Goal: Task Accomplishment & Management: Use online tool/utility

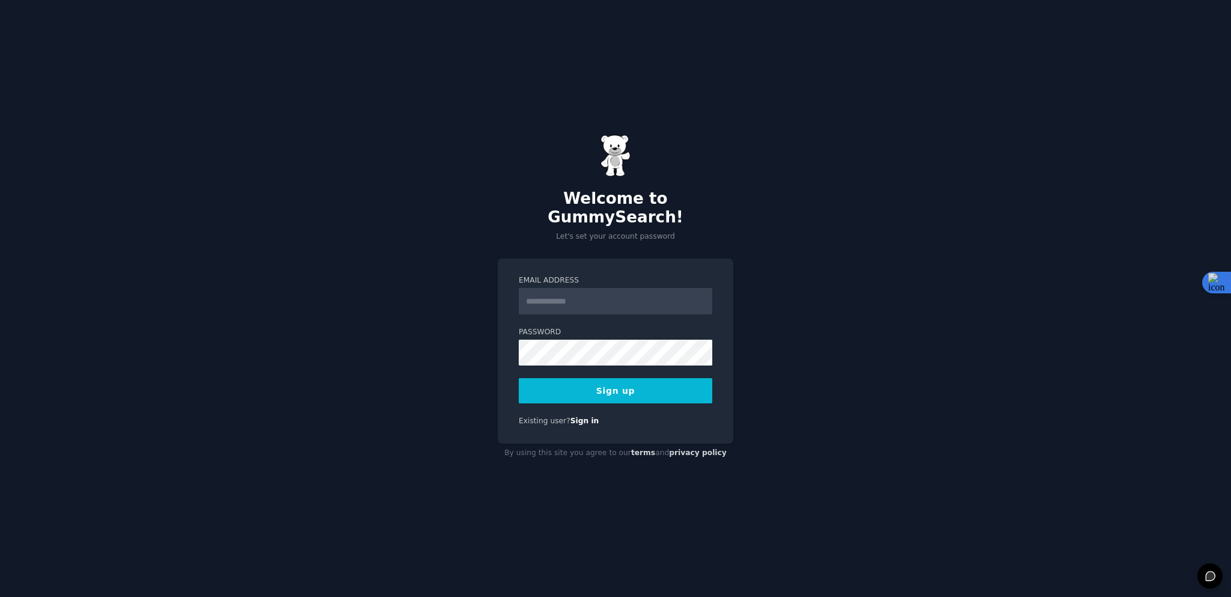
type input "**********"
click at [650, 383] on button "Sign up" at bounding box center [616, 390] width 194 height 25
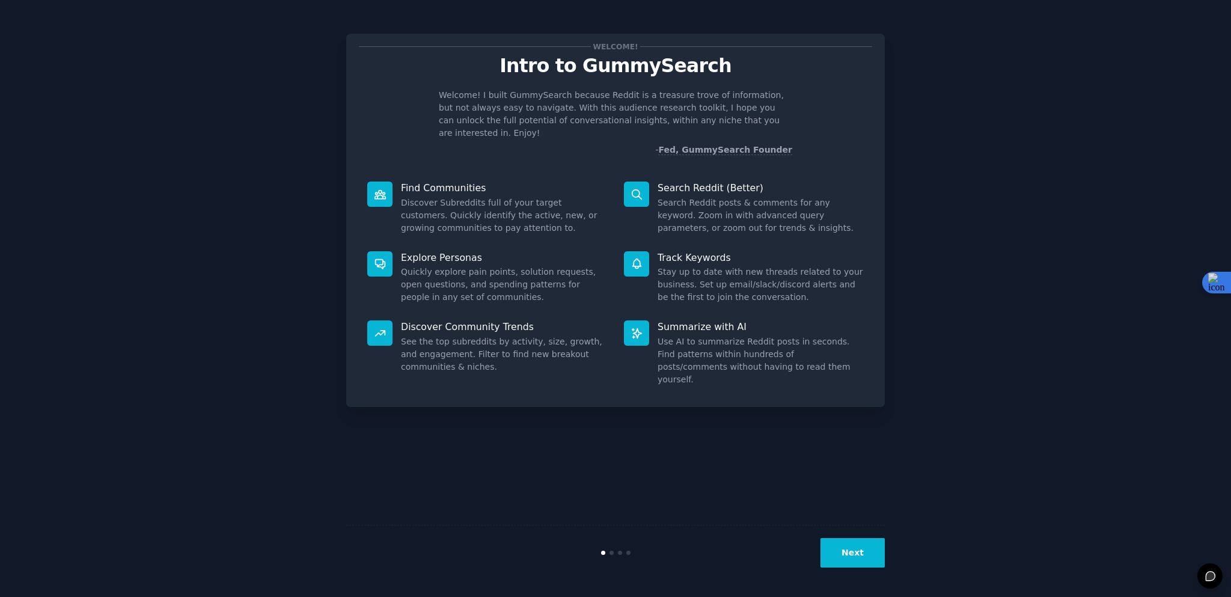
click at [635, 257] on icon at bounding box center [637, 263] width 13 height 13
click at [697, 251] on p "Track Keywords" at bounding box center [761, 257] width 206 height 13
click at [859, 556] on button "Next" at bounding box center [852, 552] width 64 height 29
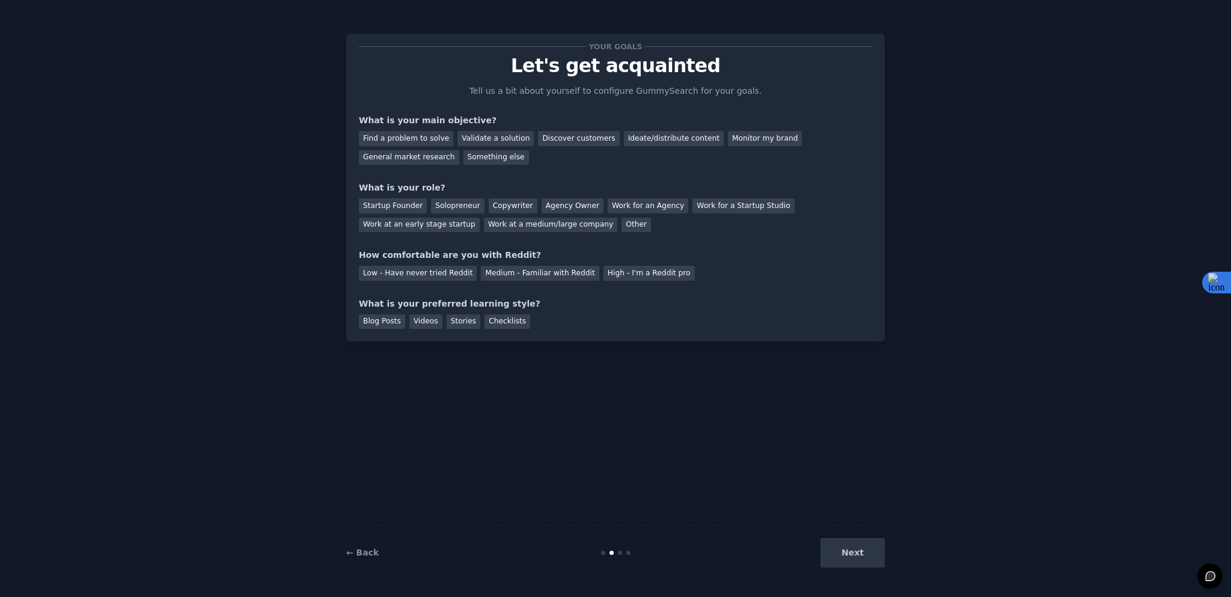
click at [860, 555] on div "Next" at bounding box center [795, 552] width 180 height 29
click at [853, 555] on div "Next" at bounding box center [795, 552] width 180 height 29
click at [854, 555] on div "Next" at bounding box center [795, 552] width 180 height 29
click at [421, 138] on div "Find a problem to solve" at bounding box center [406, 138] width 94 height 15
click at [492, 138] on div "Validate a solution" at bounding box center [495, 138] width 76 height 15
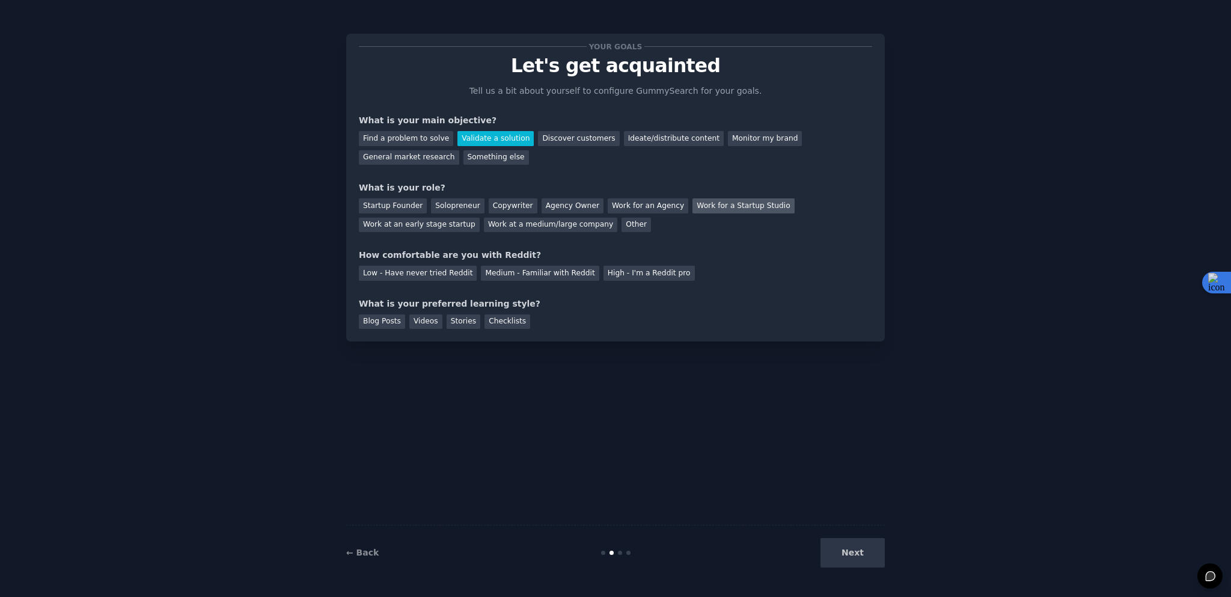
click at [736, 207] on div "Work for a Startup Studio" at bounding box center [743, 205] width 102 height 15
click at [432, 280] on div "Low - Have never tried Reddit" at bounding box center [418, 273] width 118 height 15
click at [558, 275] on div "Medium - Familiar with Reddit" at bounding box center [540, 273] width 118 height 15
click at [383, 323] on div "Blog Posts" at bounding box center [382, 321] width 46 height 15
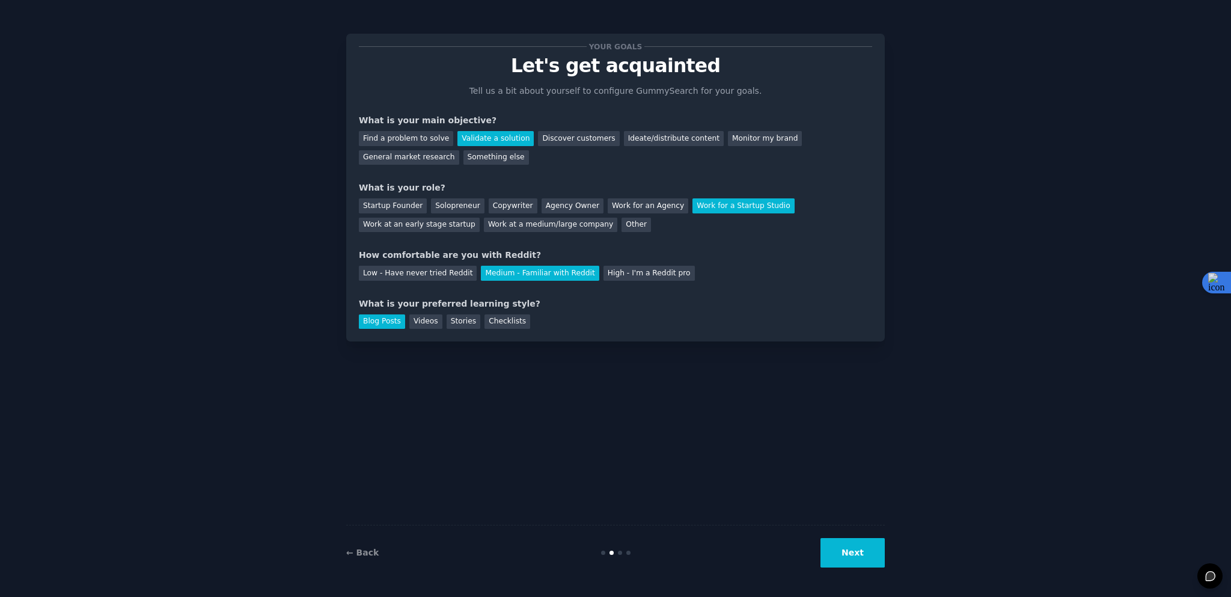
click at [857, 554] on button "Next" at bounding box center [852, 552] width 64 height 29
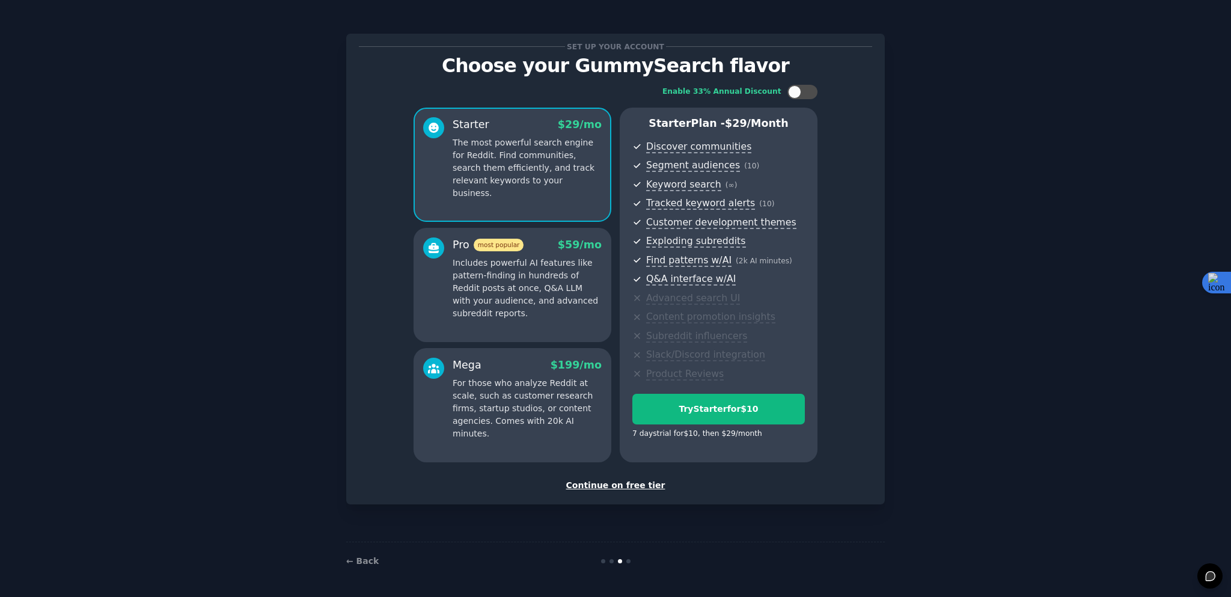
click at [641, 487] on div "Continue on free tier" at bounding box center [615, 485] width 513 height 13
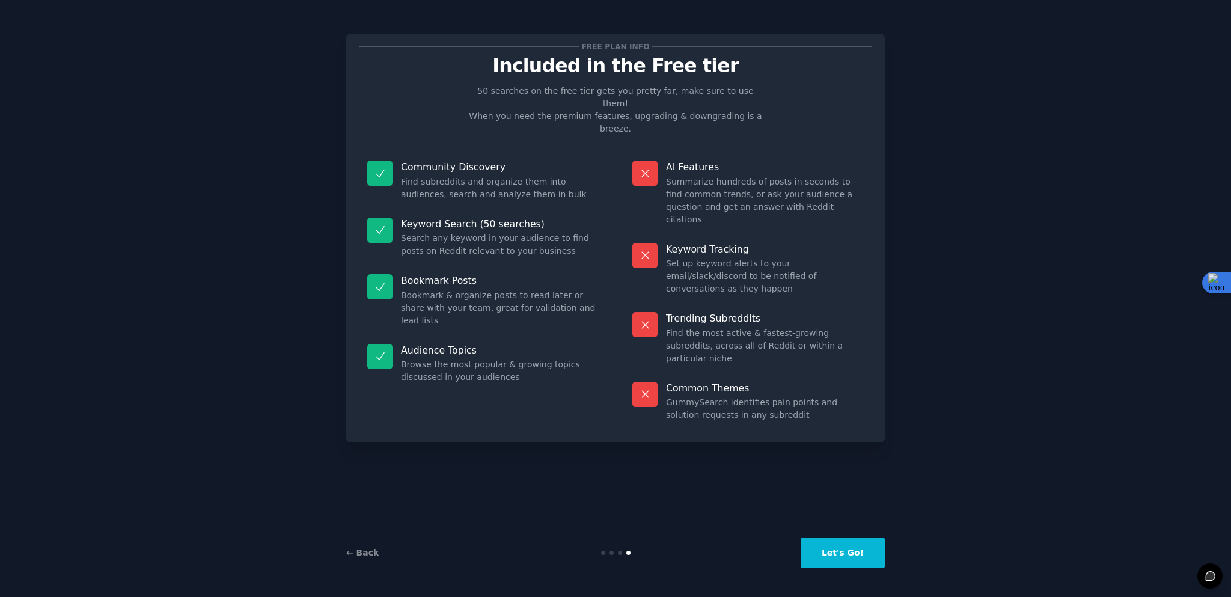
click at [844, 554] on button "Let's Go!" at bounding box center [843, 552] width 84 height 29
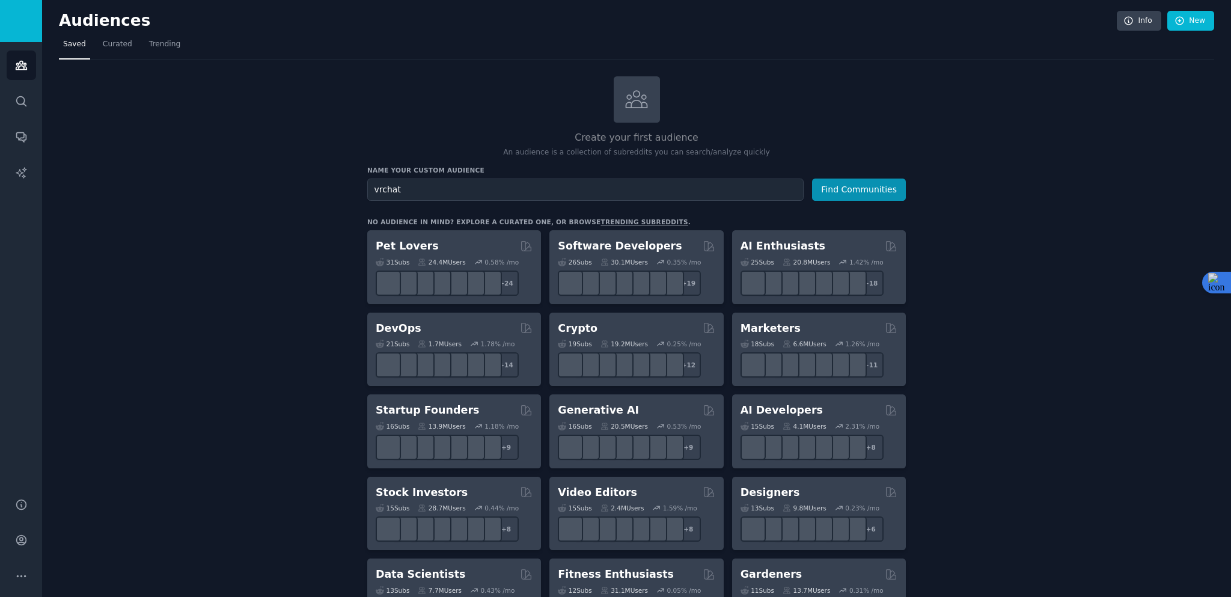
type input "vrchat"
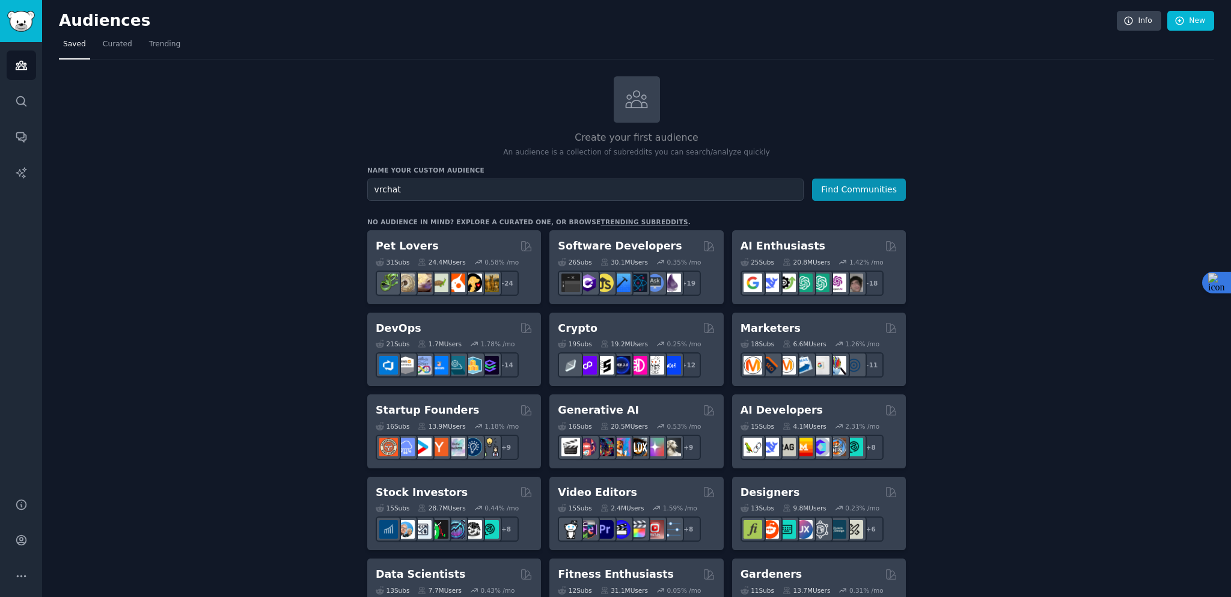
click at [812, 179] on button "Find Communities" at bounding box center [859, 190] width 94 height 22
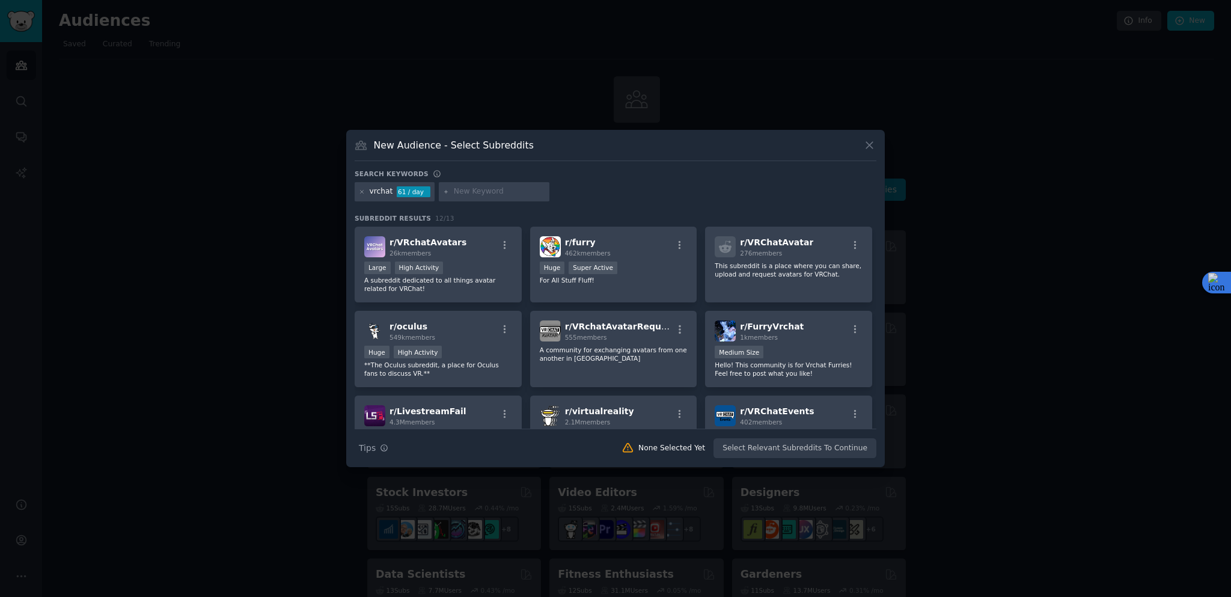
click at [784, 450] on div "Search Tips Tips None Selected Yet Select Relevant Subreddits To Continue" at bounding box center [616, 444] width 522 height 30
click at [477, 275] on div "Large High Activity" at bounding box center [438, 268] width 148 height 15
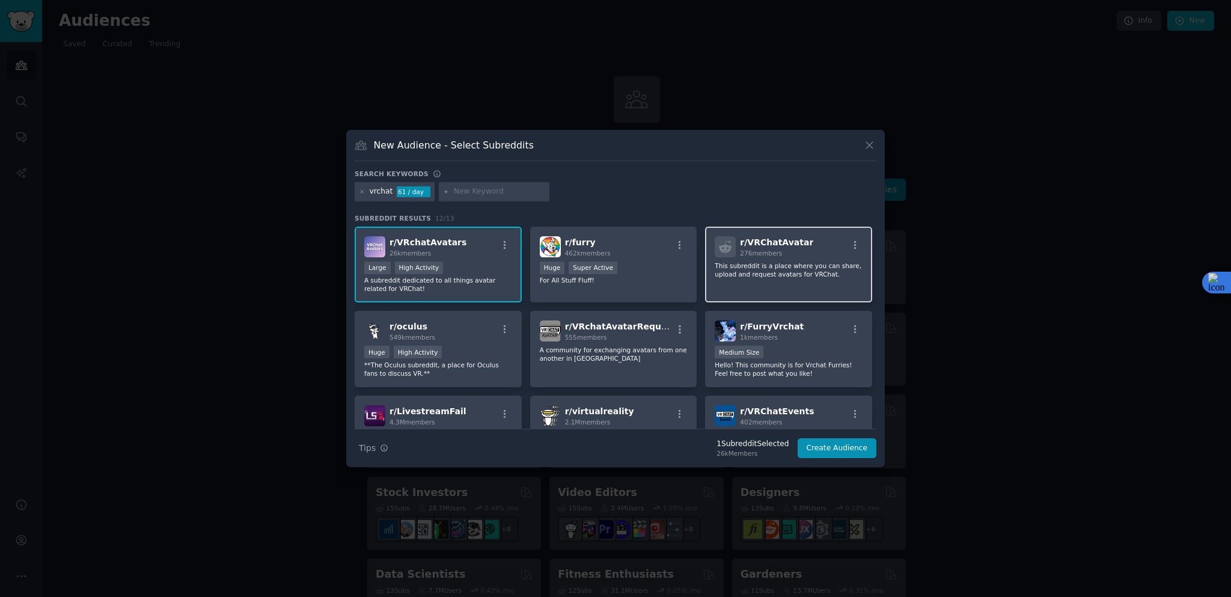
click at [796, 273] on p "This subreddit is a place where you can share, upload and request avatars for V…" at bounding box center [789, 269] width 148 height 17
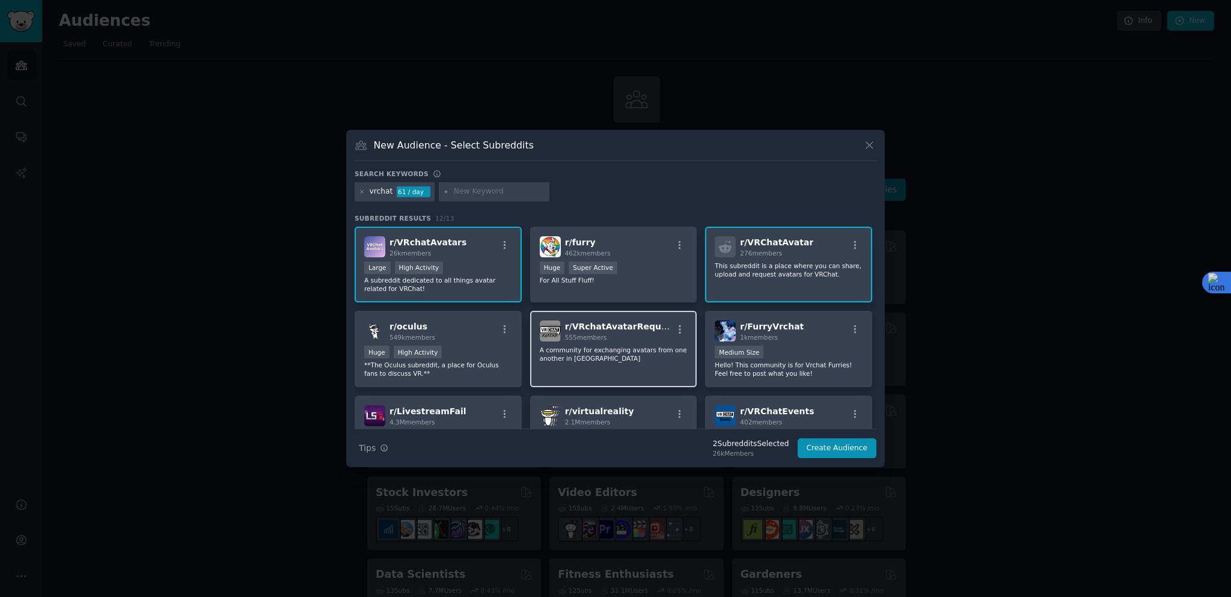
click at [612, 346] on p "A community for exchanging avatars from one another in [GEOGRAPHIC_DATA]" at bounding box center [614, 354] width 148 height 17
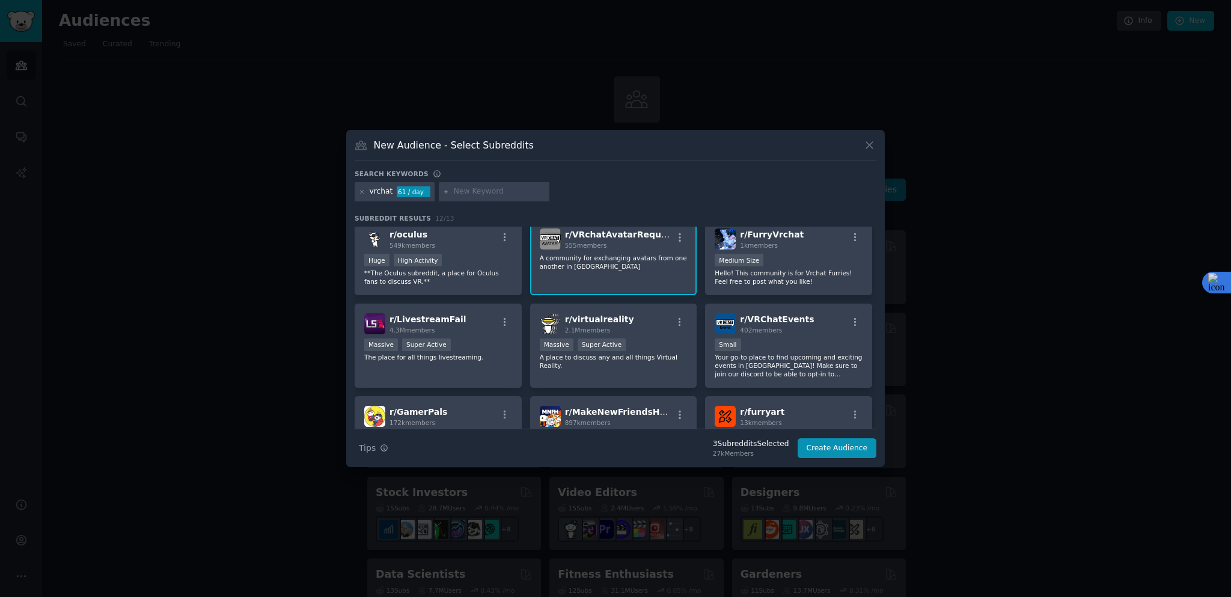
scroll to position [120, 0]
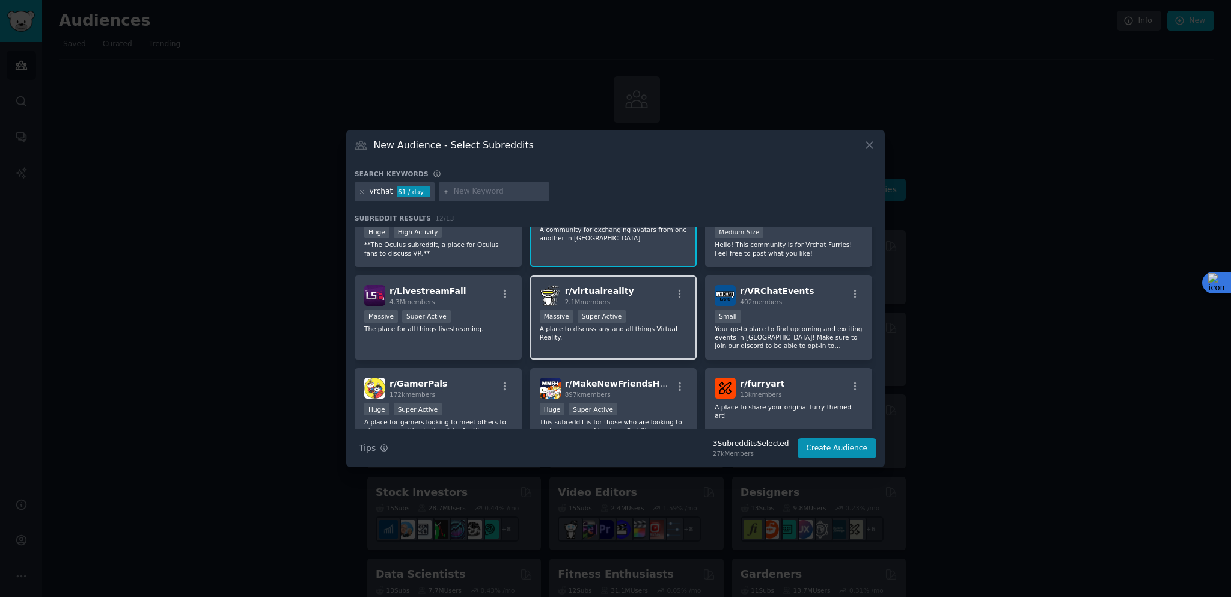
click at [601, 330] on p "A place to discuss any and all things Virtual Reality." at bounding box center [614, 333] width 148 height 17
click at [760, 316] on div "100 - 1000 members Small" at bounding box center [789, 317] width 148 height 15
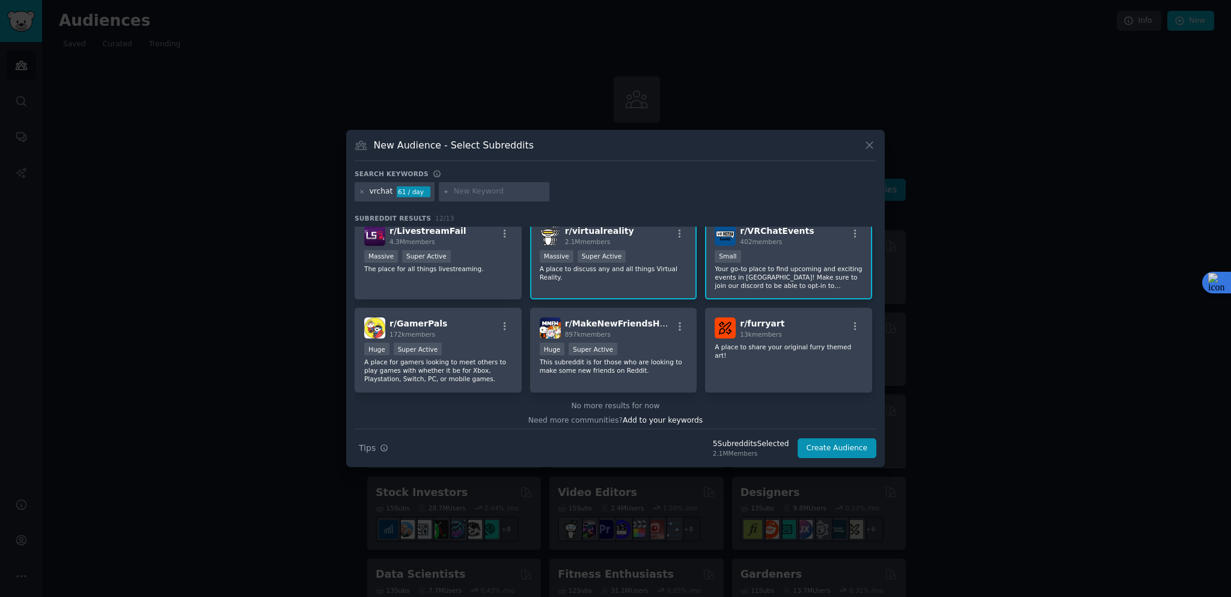
scroll to position [184, 0]
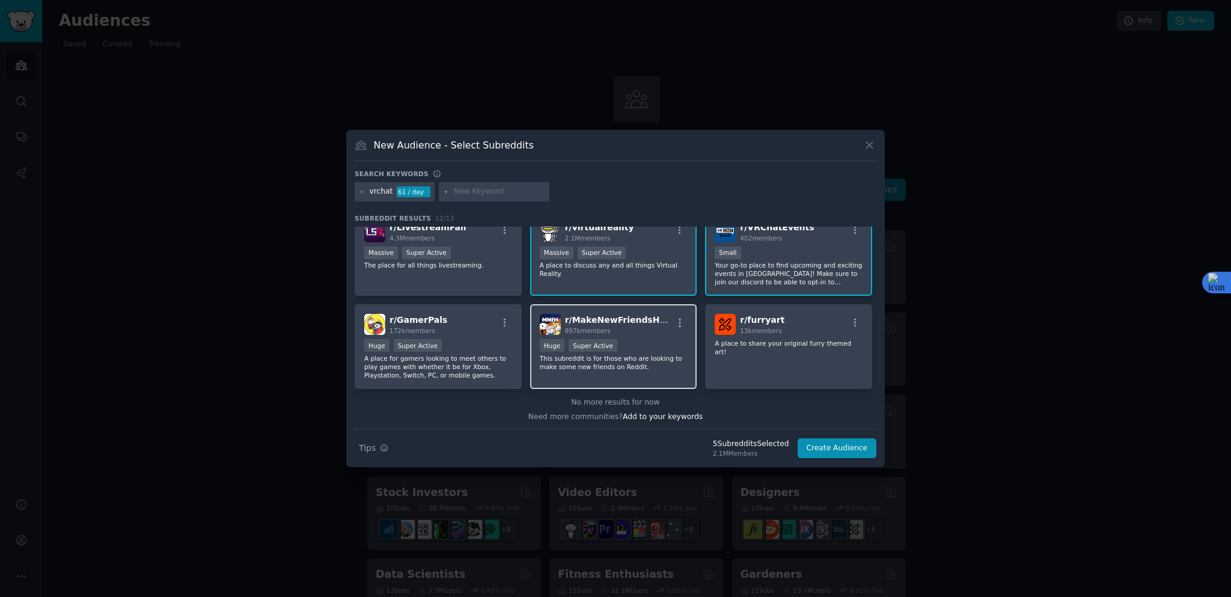
click at [619, 339] on div "Huge Super Active" at bounding box center [614, 346] width 148 height 15
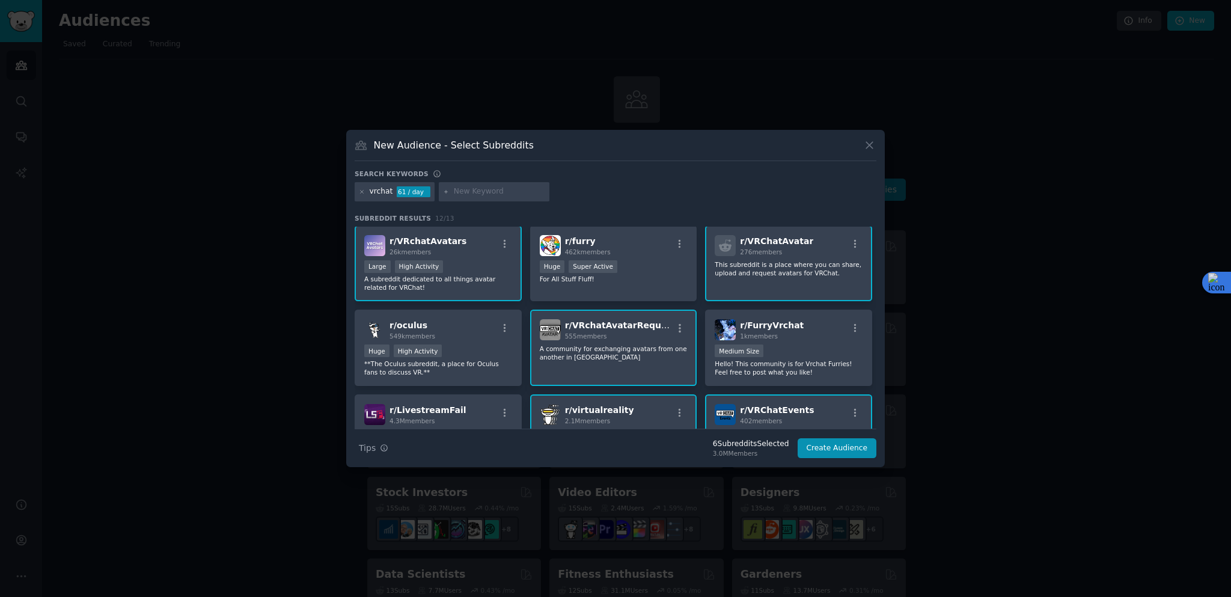
scroll to position [0, 0]
click at [433, 343] on div "r/ oculus 549k members Huge High Activity **The Oculus subreddit, a place for O…" at bounding box center [438, 349] width 167 height 76
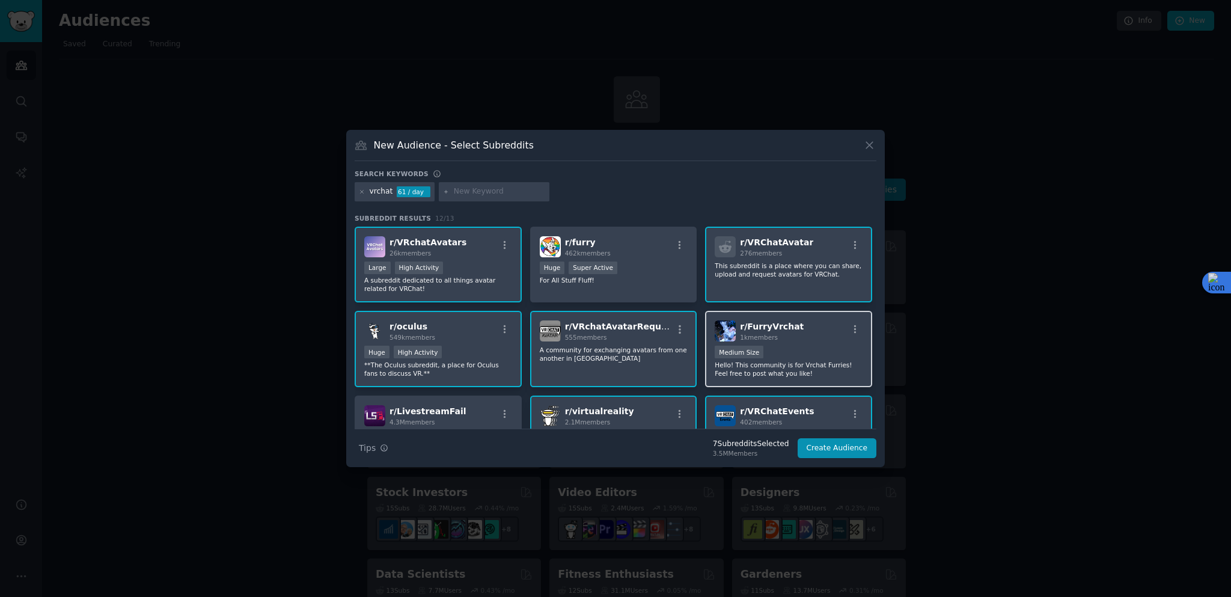
click at [771, 349] on div "1000 - 10,000 members Medium Size" at bounding box center [789, 353] width 148 height 15
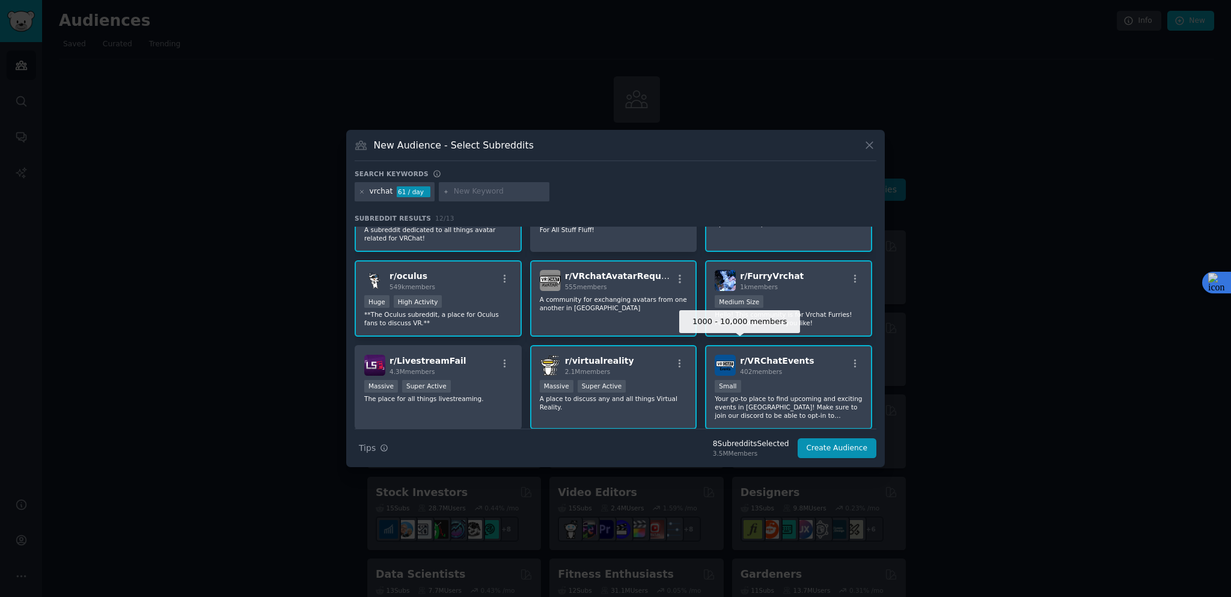
scroll to position [120, 0]
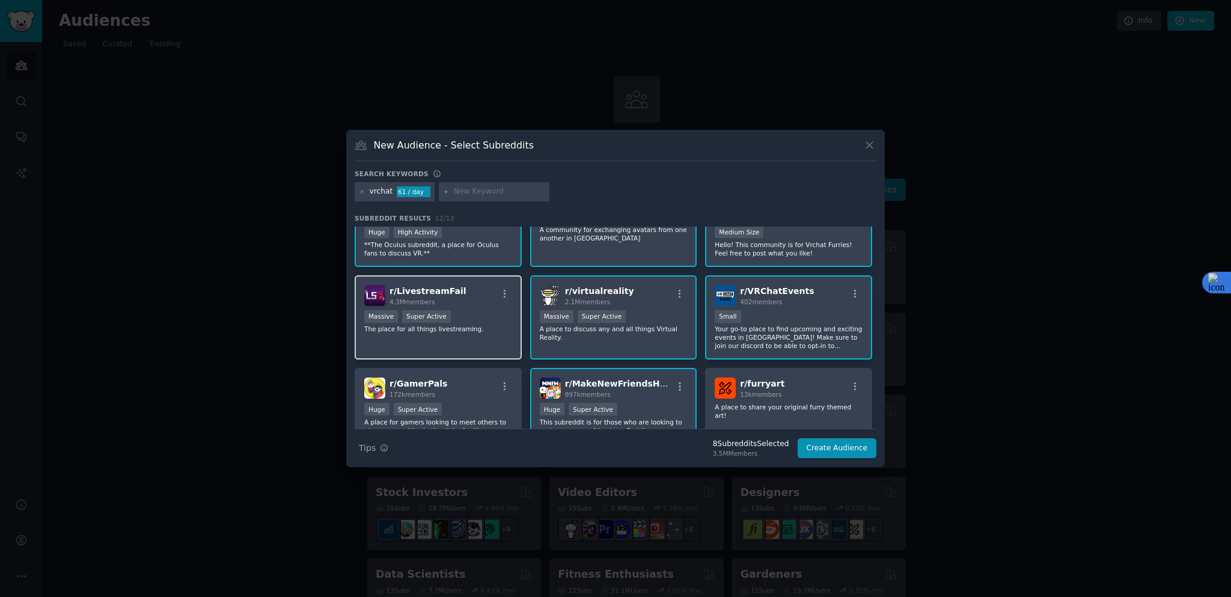
click at [453, 328] on p "The place for all things livestreaming." at bounding box center [438, 329] width 148 height 8
click at [458, 388] on div "r/ GamerPals 172k members" at bounding box center [438, 387] width 148 height 21
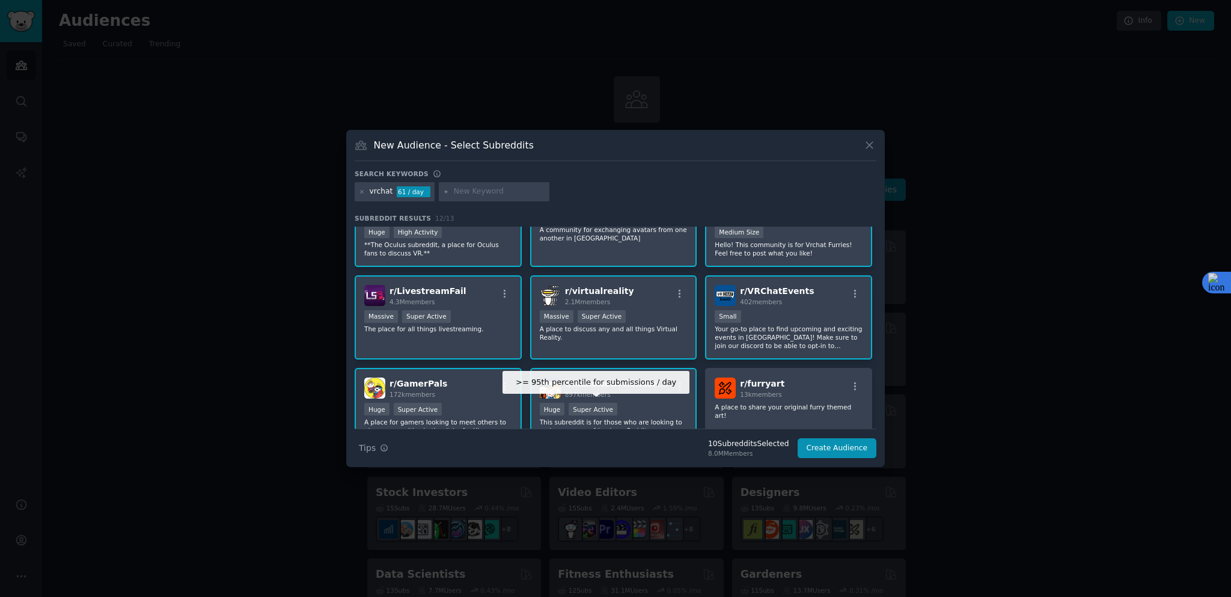
click at [623, 399] on div "r/ MakeNewFriendsHere 897k members >= 95th percentile for submissions / day Hug…" at bounding box center [613, 410] width 167 height 85
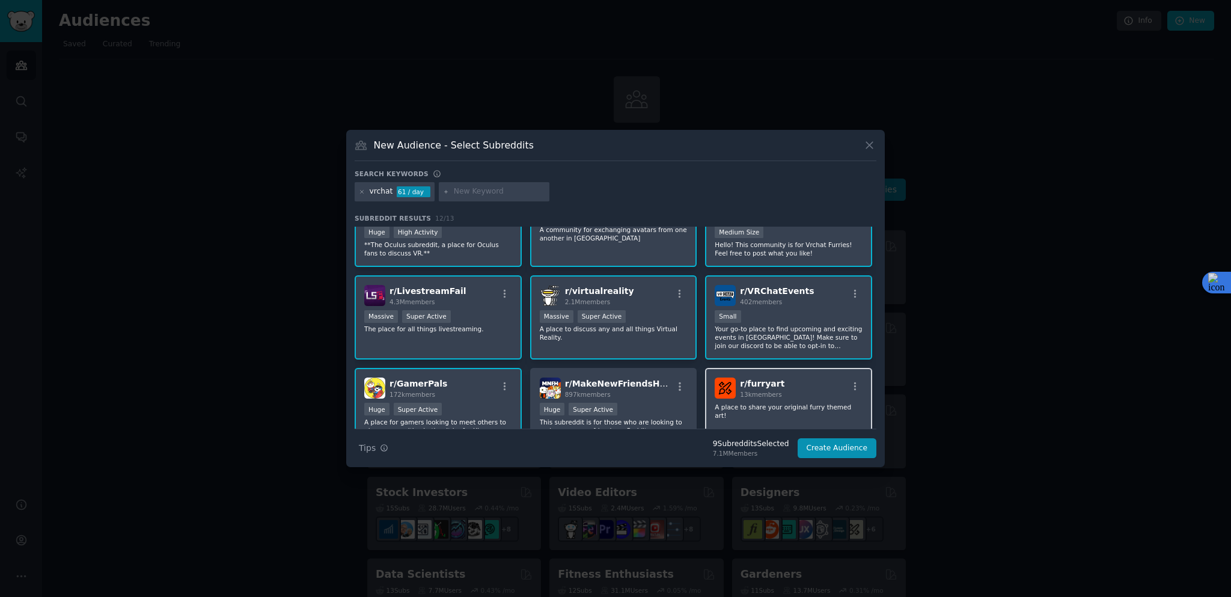
click at [777, 396] on span "13k members" at bounding box center [760, 394] width 41 height 7
click at [635, 391] on div "897k members" at bounding box center [619, 394] width 108 height 8
click at [843, 449] on button "Create Audience" at bounding box center [837, 448] width 79 height 20
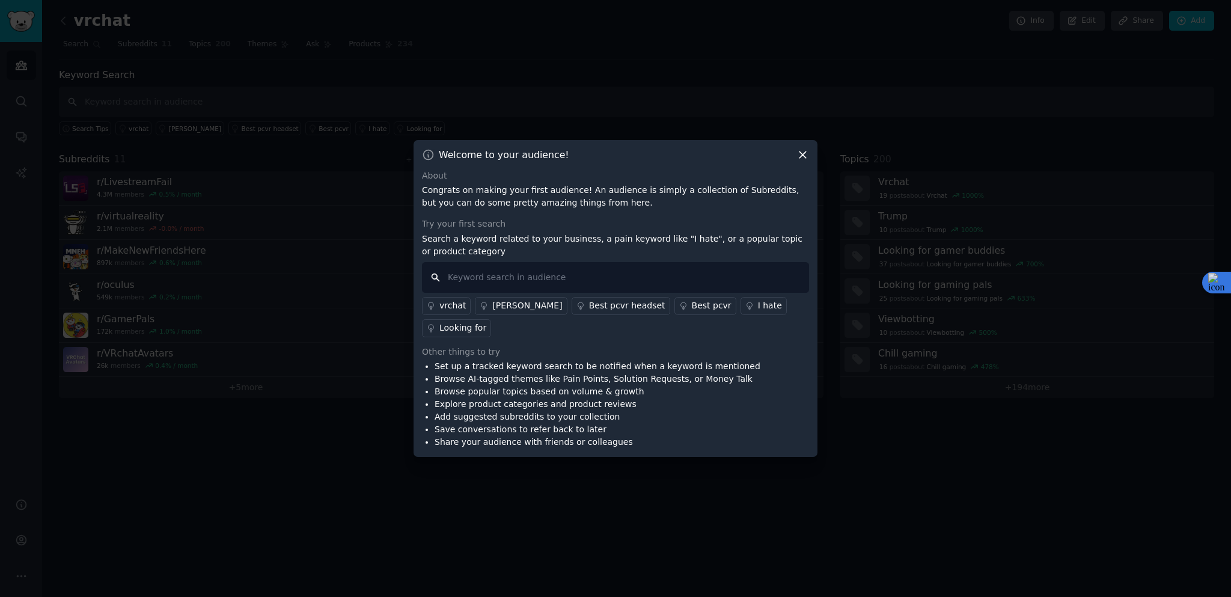
click at [572, 291] on input "text" at bounding box center [615, 277] width 387 height 31
type input "vrchat"
click at [448, 312] on div "vrchat" at bounding box center [452, 305] width 26 height 13
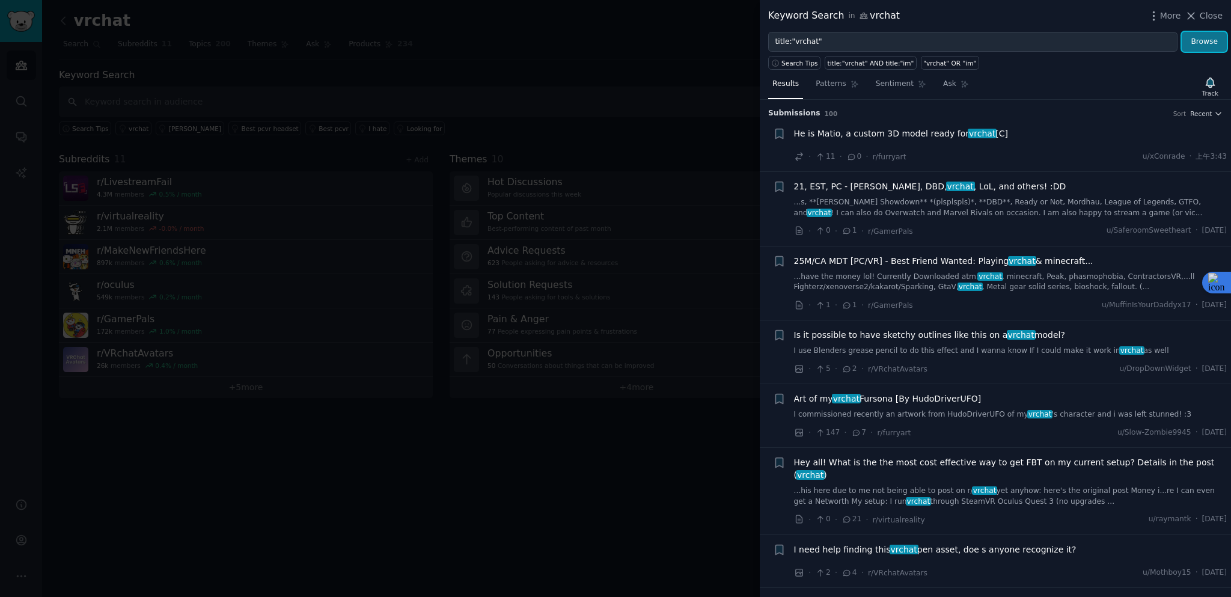
click at [1214, 41] on button "Browse" at bounding box center [1204, 42] width 45 height 20
click at [825, 84] on span "Patterns" at bounding box center [831, 84] width 30 height 11
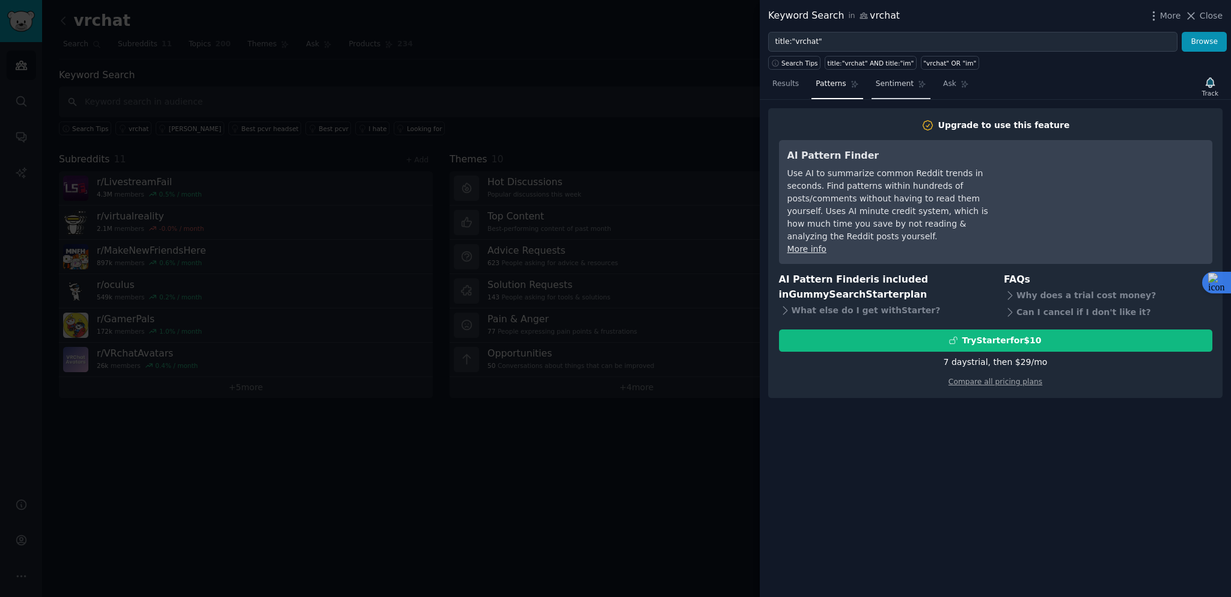
click at [882, 84] on span "Sentiment" at bounding box center [895, 84] width 38 height 11
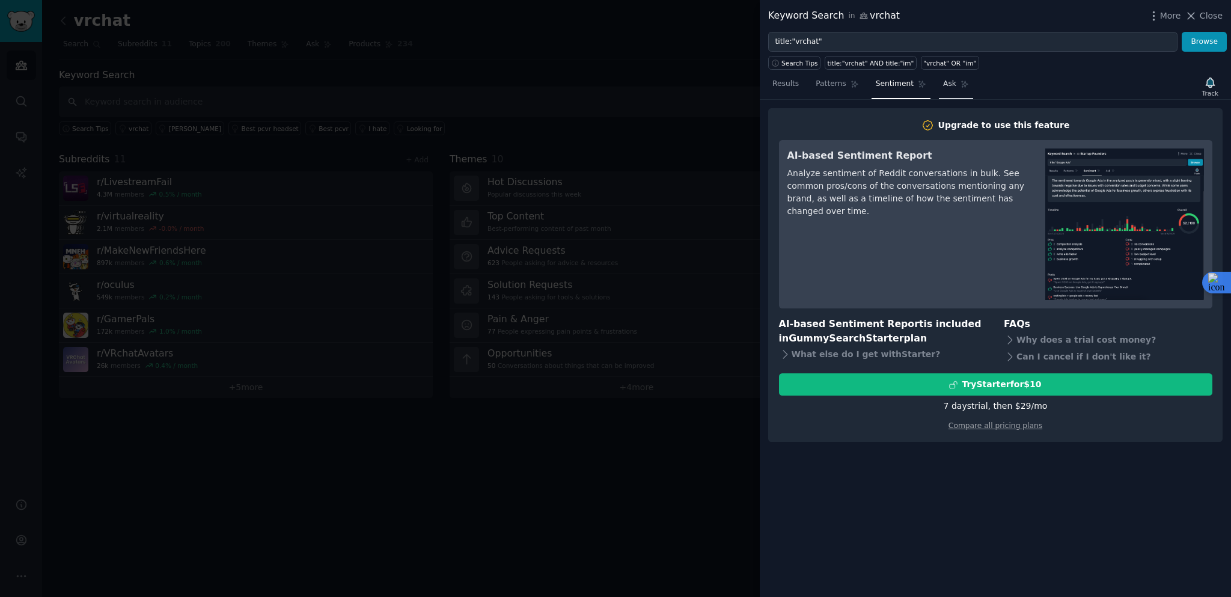
click at [946, 85] on span "Ask" at bounding box center [949, 84] width 13 height 11
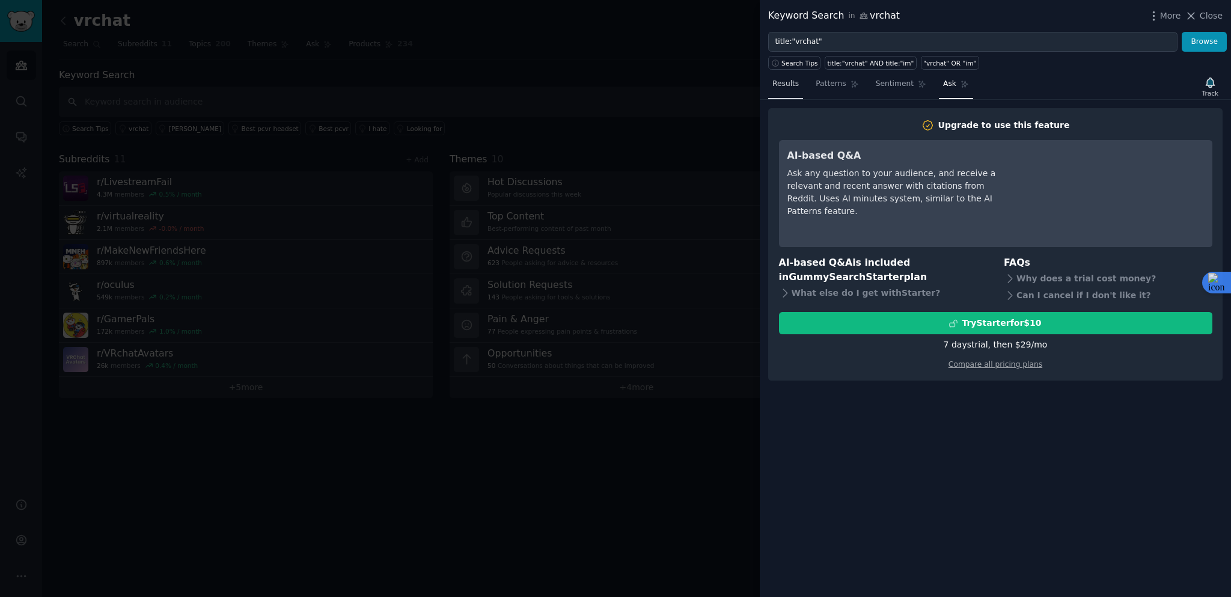
click at [785, 87] on span "Results" at bounding box center [785, 84] width 26 height 11
